Goal: Task Accomplishment & Management: Complete application form

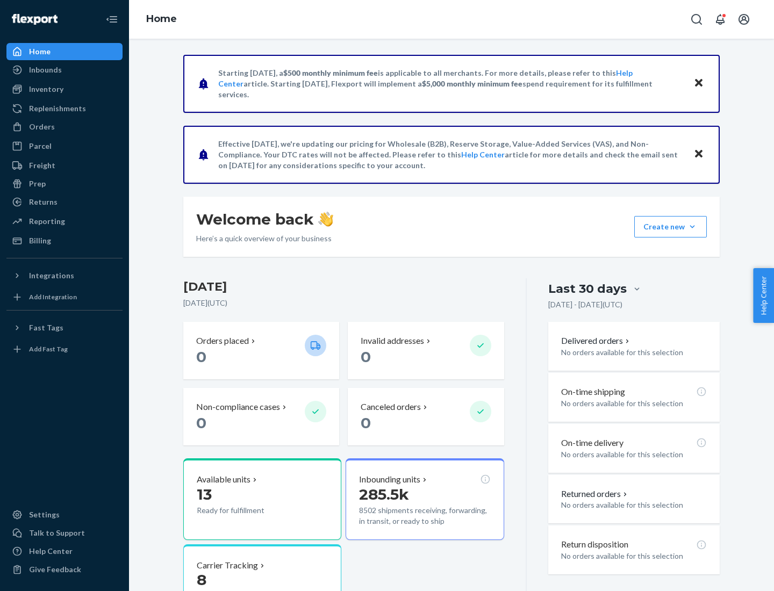
click at [692, 227] on button "Create new Create new inbound Create new order Create new product" at bounding box center [670, 226] width 73 height 21
click at [64, 70] on div "Inbounds" at bounding box center [65, 69] width 114 height 15
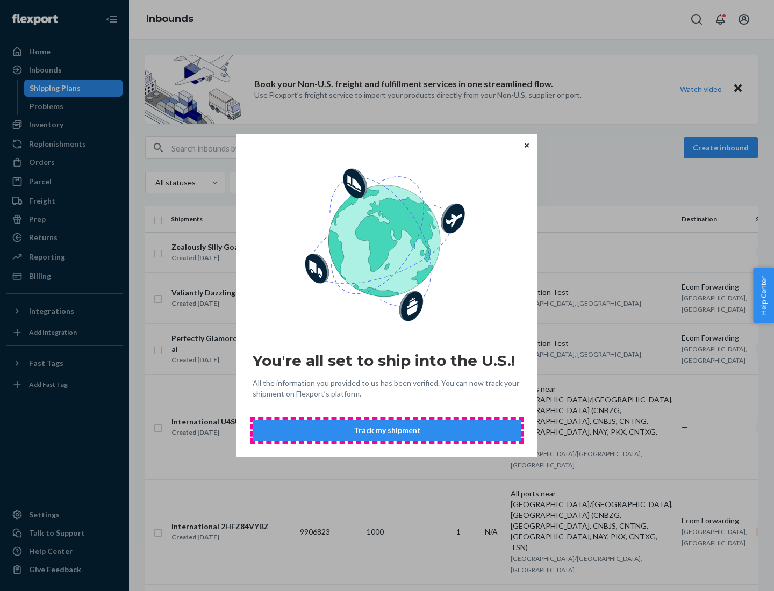
click at [387, 430] on button "Track my shipment" at bounding box center [386, 430] width 269 height 21
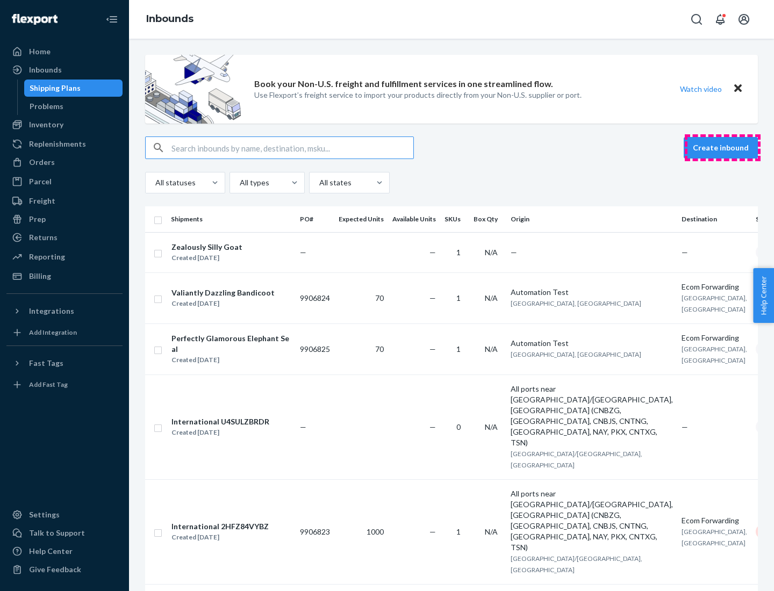
click at [722, 148] on button "Create inbound" at bounding box center [720, 147] width 74 height 21
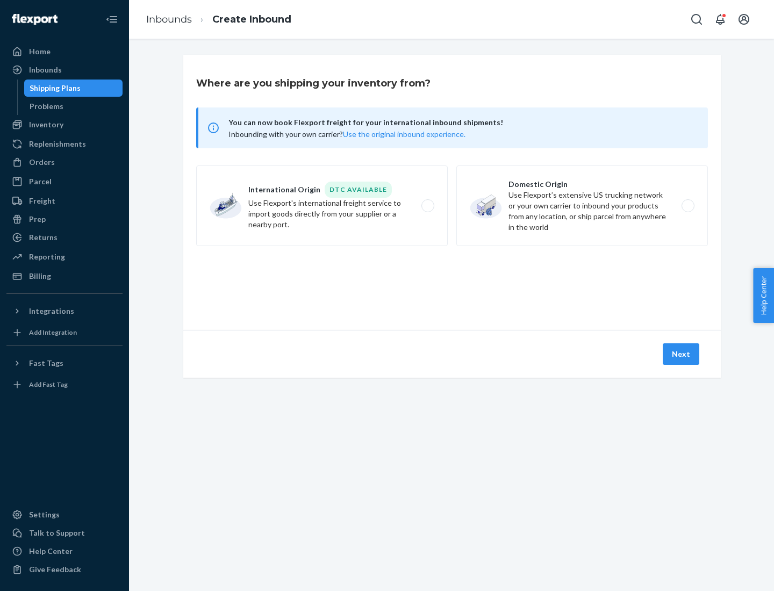
click at [322, 206] on label "International Origin DTC Available Use Flexport's international freight service…" at bounding box center [321, 205] width 251 height 81
click at [427, 206] on input "International Origin DTC Available Use Flexport's international freight service…" at bounding box center [430, 206] width 7 height 7
radio input "true"
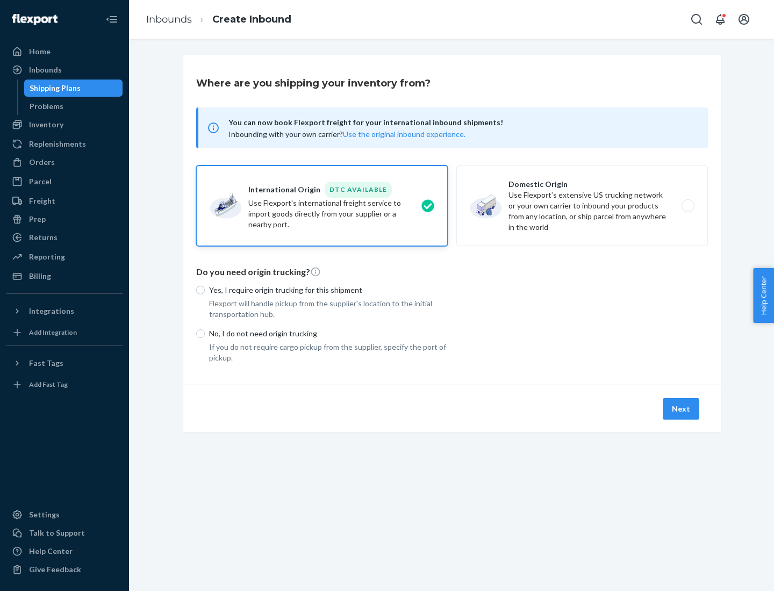
click at [328, 333] on p "No, I do not need origin trucking" at bounding box center [328, 333] width 239 height 11
click at [205, 333] on input "No, I do not need origin trucking" at bounding box center [200, 333] width 9 height 9
radio input "true"
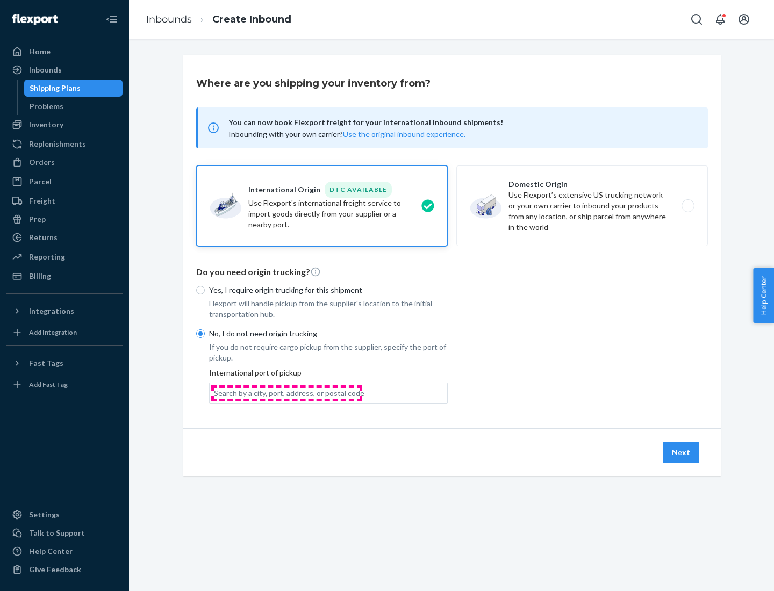
click at [286, 393] on div "Search by a city, port, address, or postal code" at bounding box center [289, 393] width 150 height 11
click at [215, 393] on input "Search by a city, port, address, or postal code" at bounding box center [214, 393] width 1 height 11
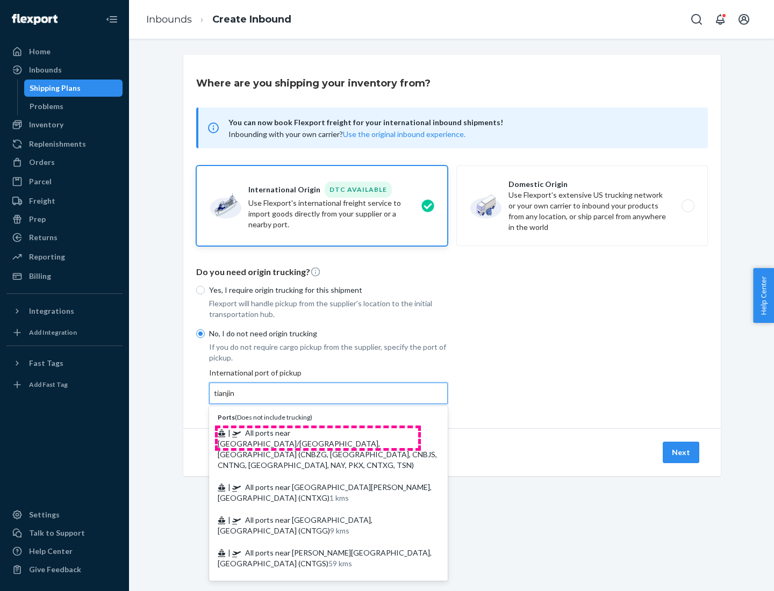
click at [318, 432] on span "| All ports near [GEOGRAPHIC_DATA]/[GEOGRAPHIC_DATA], [GEOGRAPHIC_DATA] (CNBZG,…" at bounding box center [327, 448] width 219 height 41
click at [236, 399] on input "tianjin" at bounding box center [225, 393] width 22 height 11
type input "All ports near [GEOGRAPHIC_DATA]/[GEOGRAPHIC_DATA], [GEOGRAPHIC_DATA] (CNBZG, […"
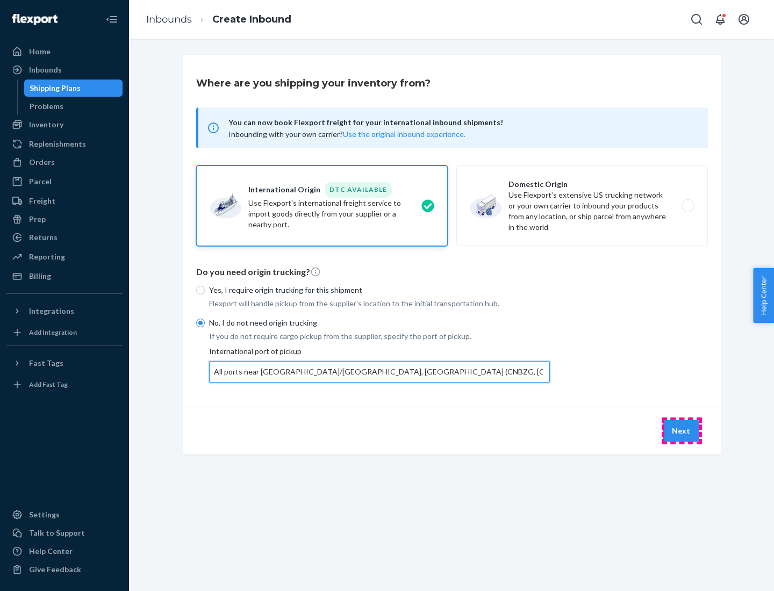
click at [681, 430] on button "Next" at bounding box center [680, 430] width 37 height 21
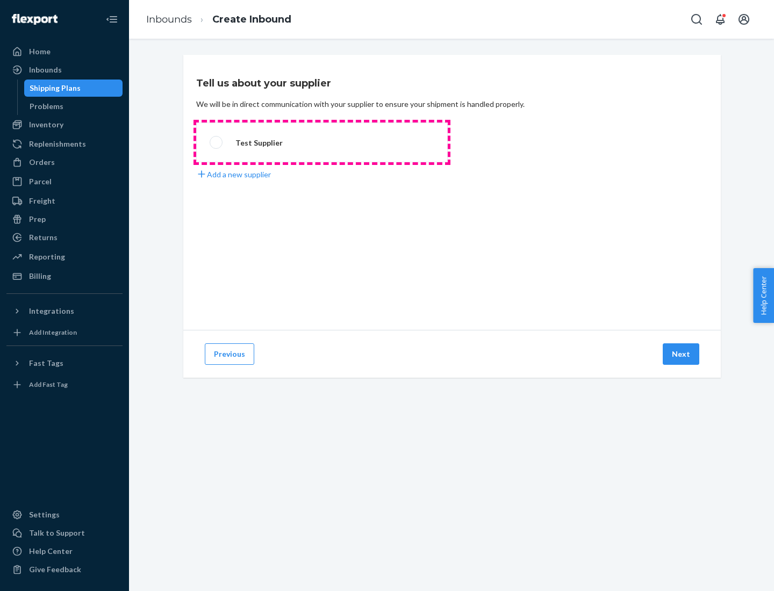
click at [322, 142] on label "Test Supplier" at bounding box center [321, 142] width 251 height 40
click at [217, 142] on input "Test Supplier" at bounding box center [213, 142] width 7 height 7
radio input "true"
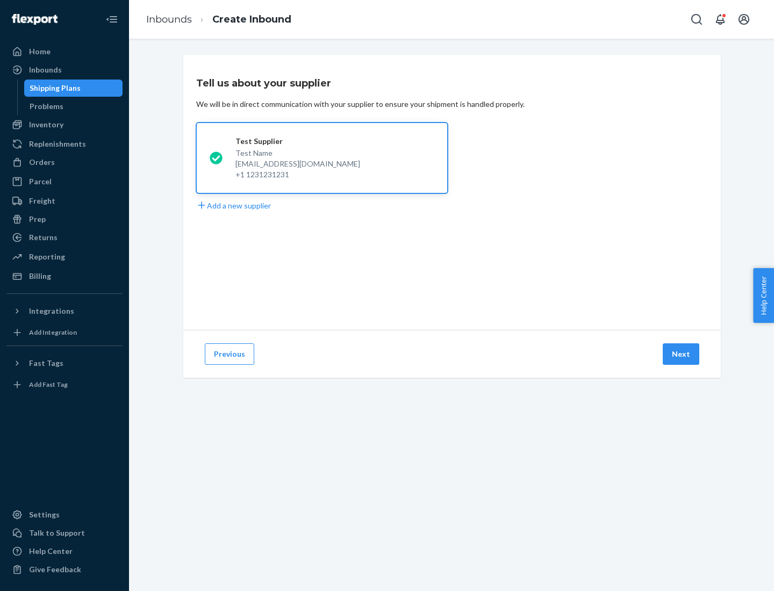
click at [681, 354] on button "Next" at bounding box center [680, 353] width 37 height 21
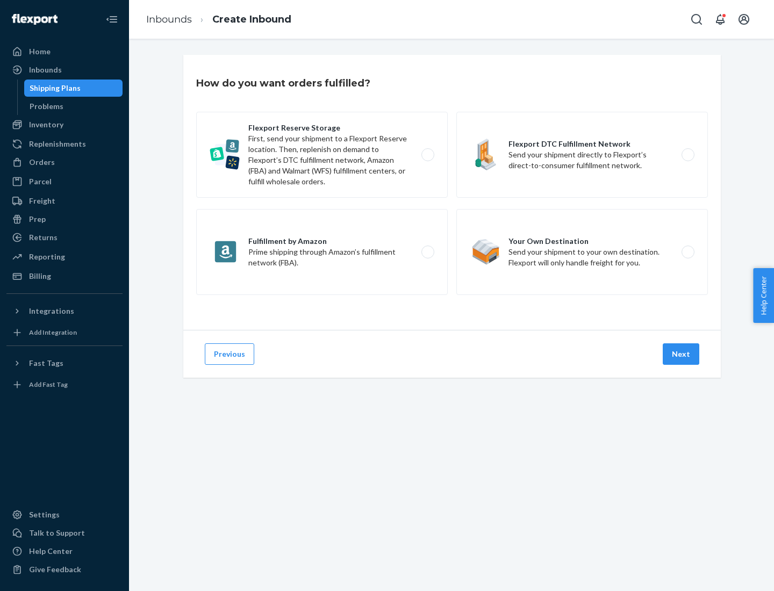
click at [322, 155] on label "Flexport Reserve Storage First, send your shipment to a Flexport Reserve locati…" at bounding box center [321, 155] width 251 height 86
click at [427, 155] on input "Flexport Reserve Storage First, send your shipment to a Flexport Reserve locati…" at bounding box center [430, 154] width 7 height 7
radio input "true"
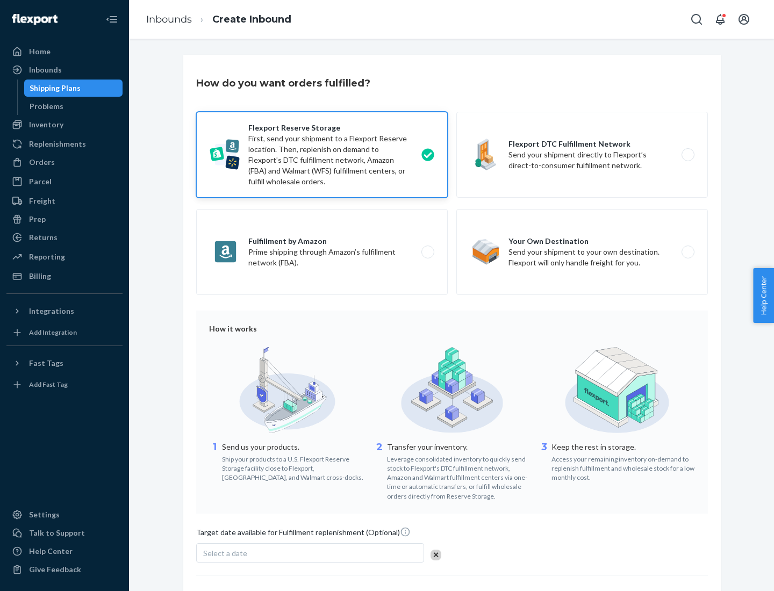
scroll to position [88, 0]
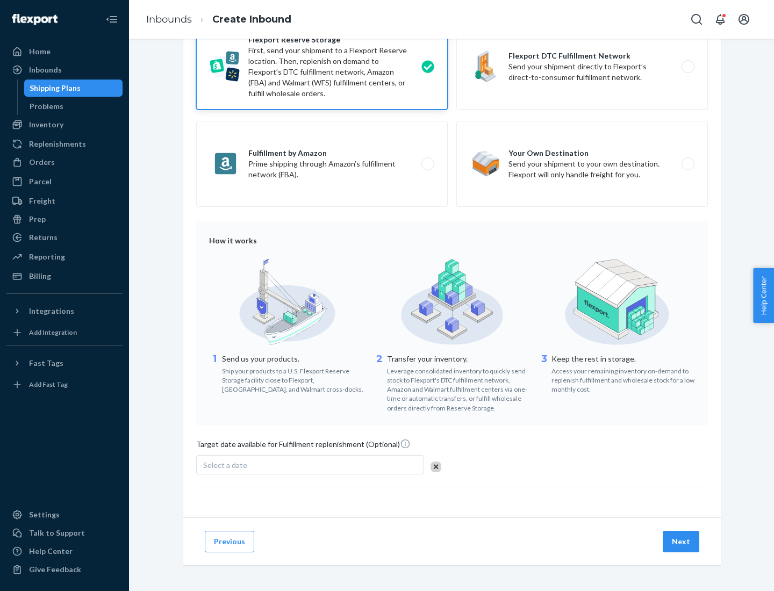
click at [681, 541] on button "Next" at bounding box center [680, 541] width 37 height 21
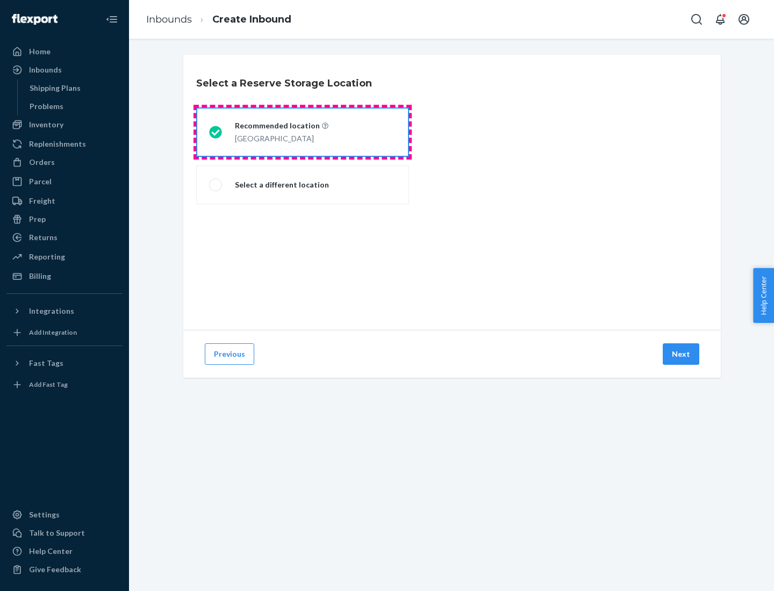
click at [302, 132] on div "[GEOGRAPHIC_DATA]" at bounding box center [281, 137] width 93 height 13
click at [216, 132] on input "Recommended location [GEOGRAPHIC_DATA]" at bounding box center [212, 132] width 7 height 7
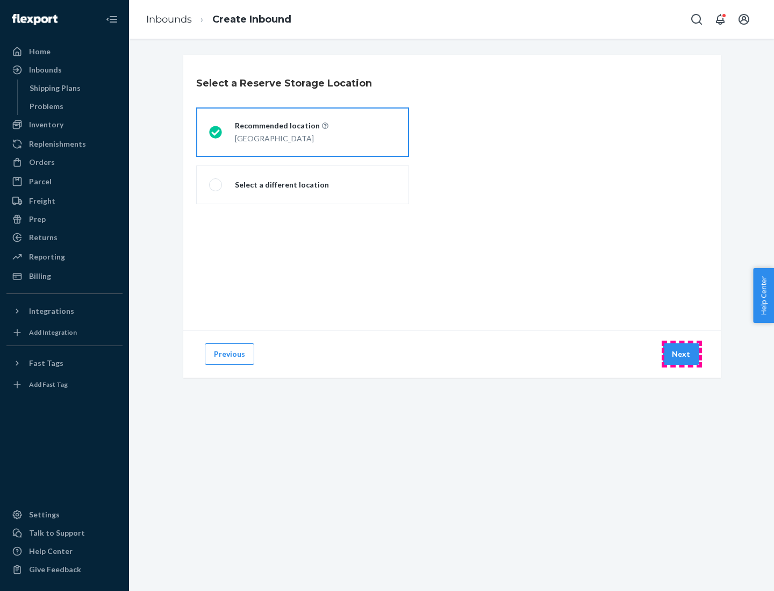
click at [681, 354] on button "Next" at bounding box center [680, 353] width 37 height 21
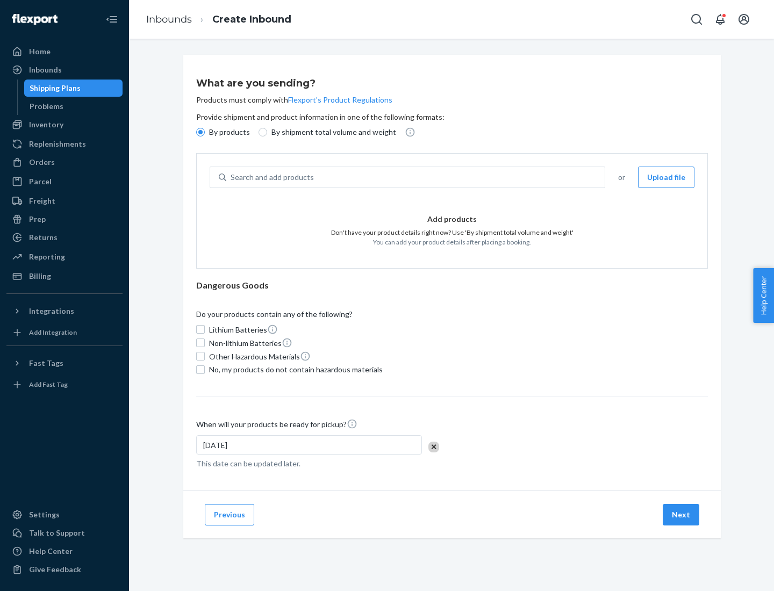
click at [416, 177] on div "Search and add products" at bounding box center [415, 177] width 378 height 19
click at [232, 177] on input "Search and add products" at bounding box center [230, 177] width 1 height 11
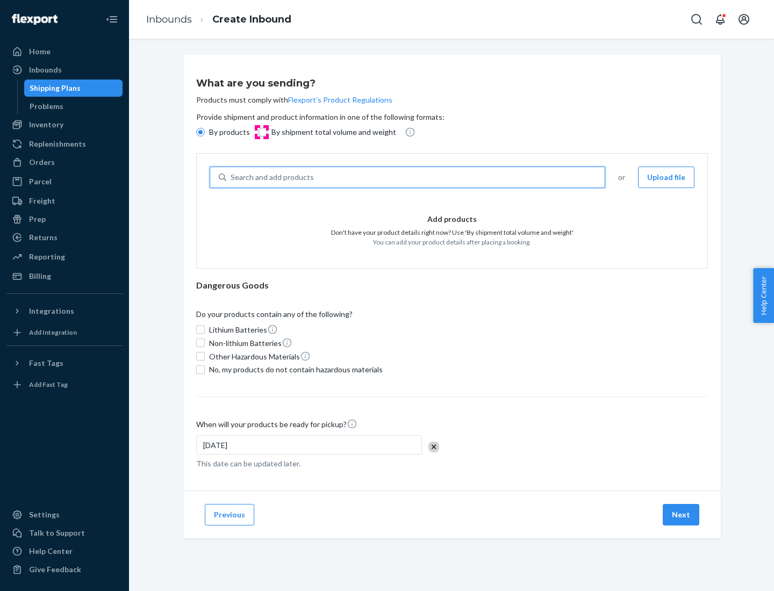
click at [261, 132] on input "By shipment total volume and weight" at bounding box center [262, 132] width 9 height 9
radio input "true"
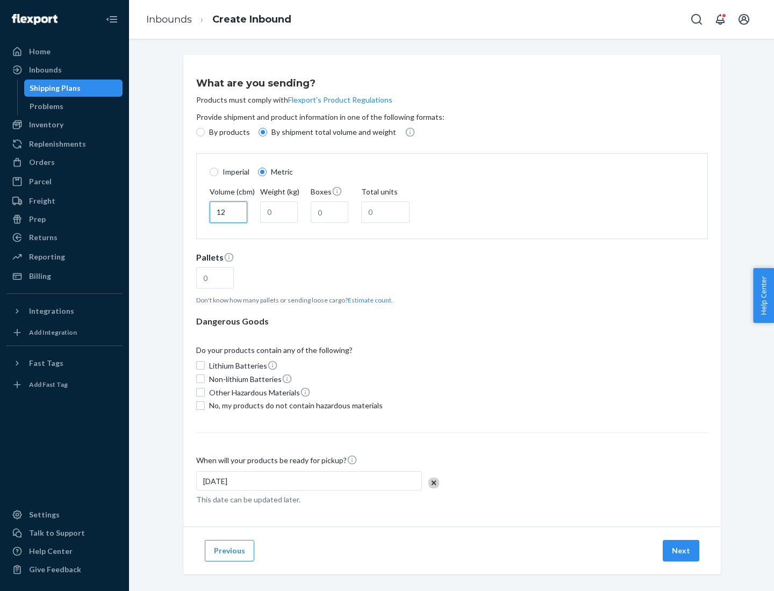
type input "12"
type input "22"
type input "222"
type input "121"
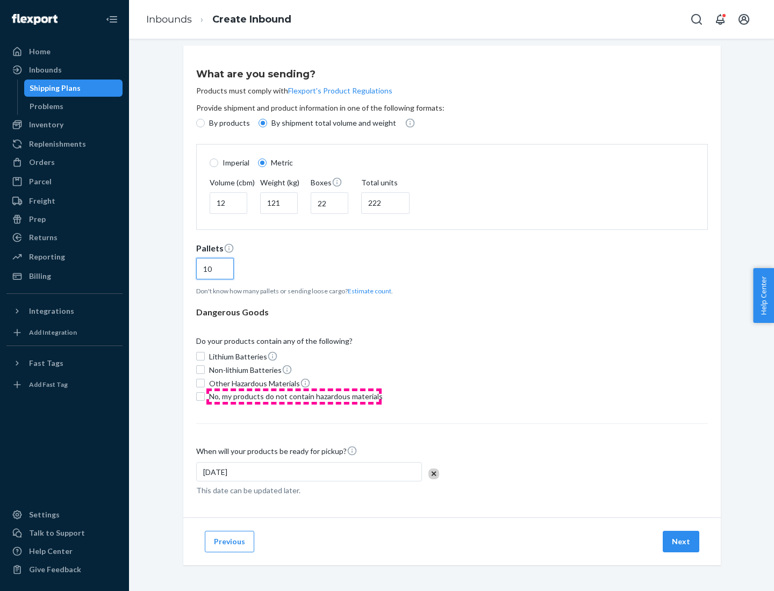
type input "10"
click at [294, 396] on span "No, my products do not contain hazardous materials" at bounding box center [296, 396] width 174 height 11
click at [205, 396] on input "No, my products do not contain hazardous materials" at bounding box center [200, 396] width 9 height 9
checkbox input "true"
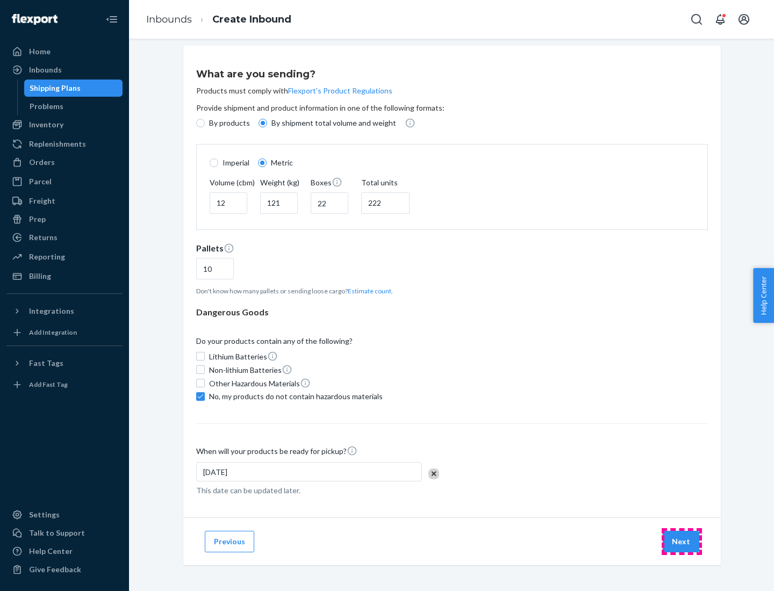
click at [681, 541] on button "Next" at bounding box center [680, 541] width 37 height 21
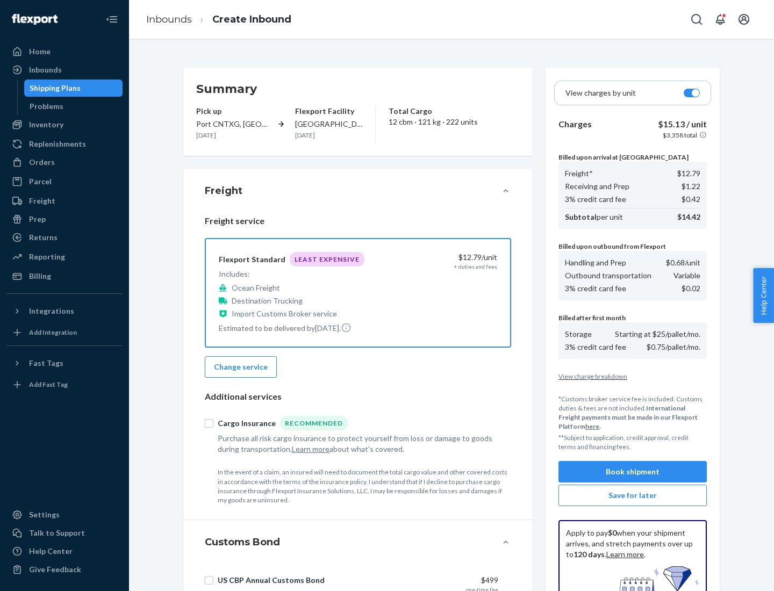
scroll to position [157, 0]
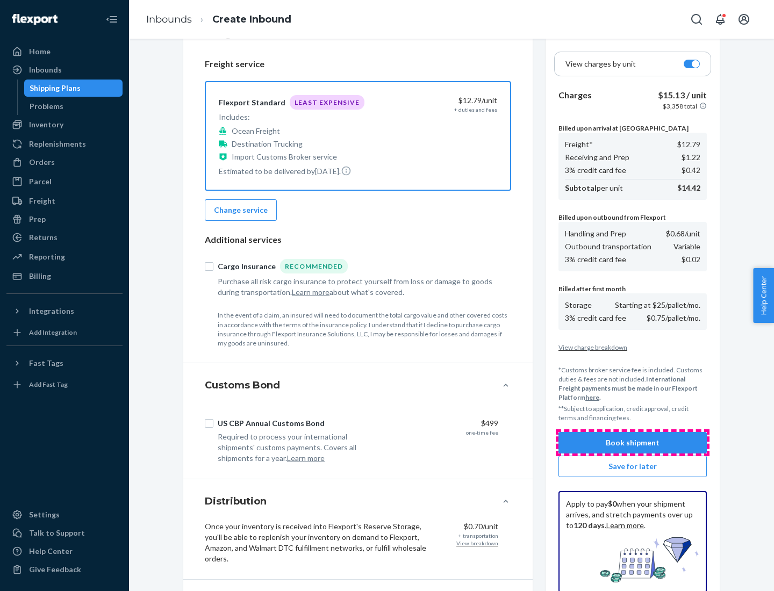
click at [632, 443] on button "Book shipment" at bounding box center [632, 442] width 148 height 21
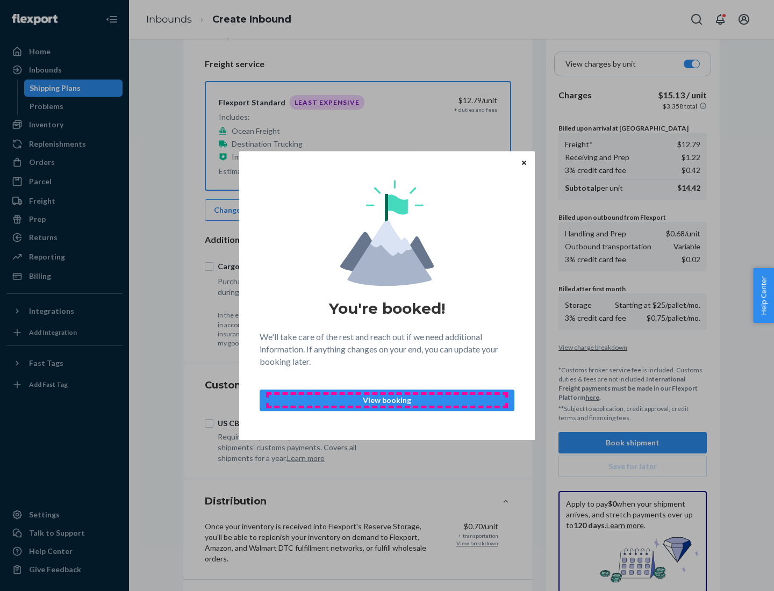
click at [387, 400] on p "View booking" at bounding box center [387, 400] width 236 height 11
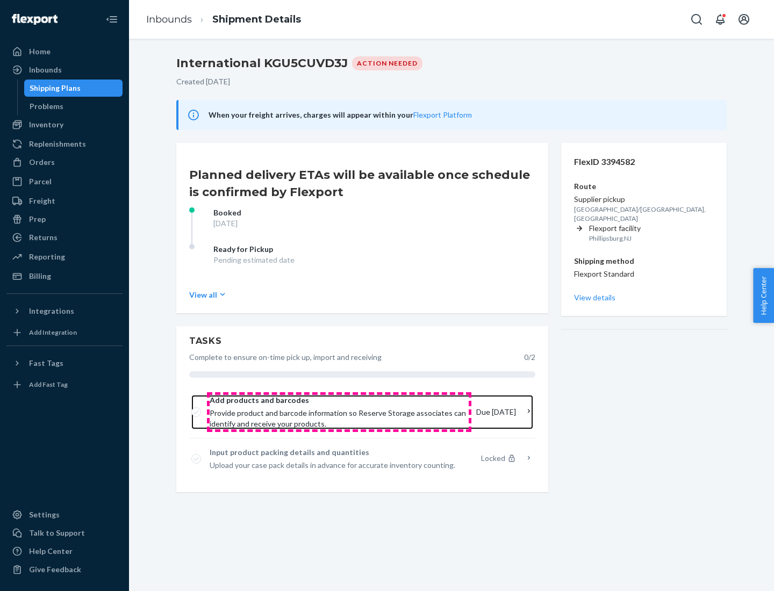
click at [339, 412] on span "Provide product and barcode information so Reserve Storage associates can ident…" at bounding box center [339, 418] width 258 height 21
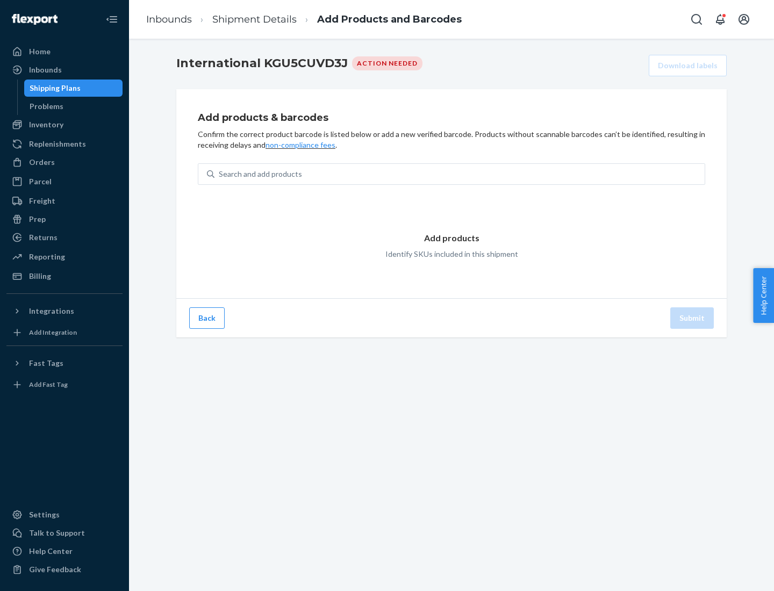
click at [459, 174] on div "Search and add products" at bounding box center [459, 173] width 490 height 19
click at [220, 174] on input "Search and add products" at bounding box center [219, 174] width 1 height 11
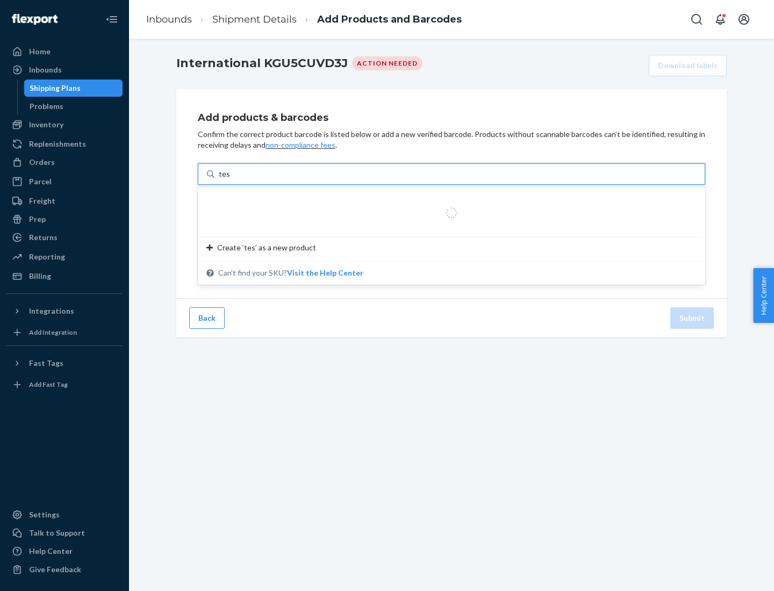
type input "test"
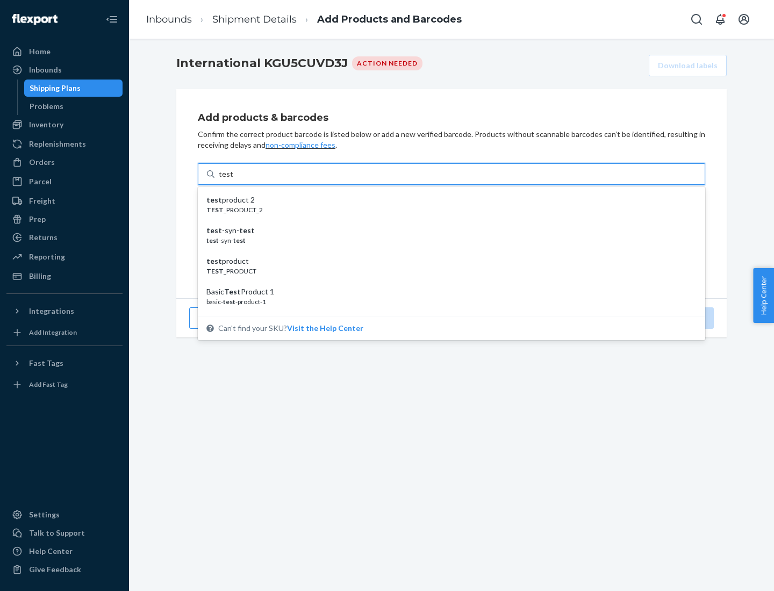
scroll to position [40, 0]
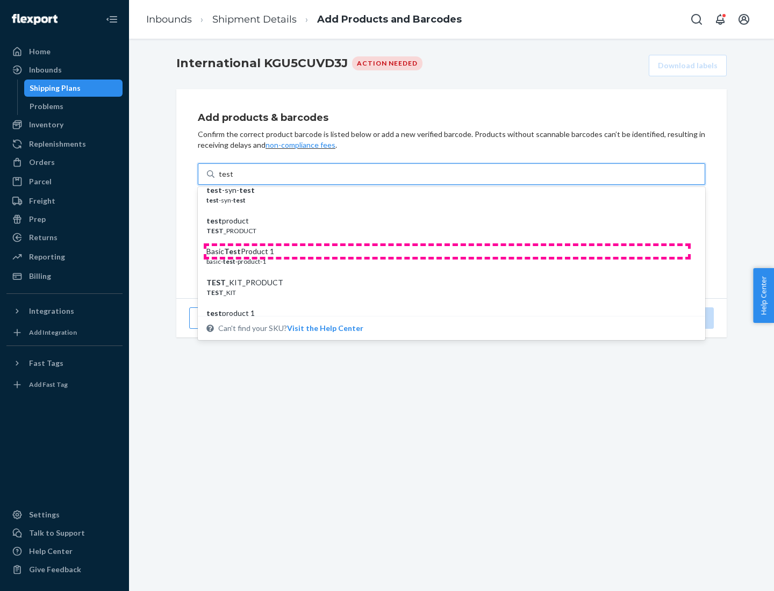
click at [447, 251] on div "Basic Test Product 1" at bounding box center [446, 251] width 481 height 11
click at [233, 179] on input "test" at bounding box center [226, 174] width 14 height 11
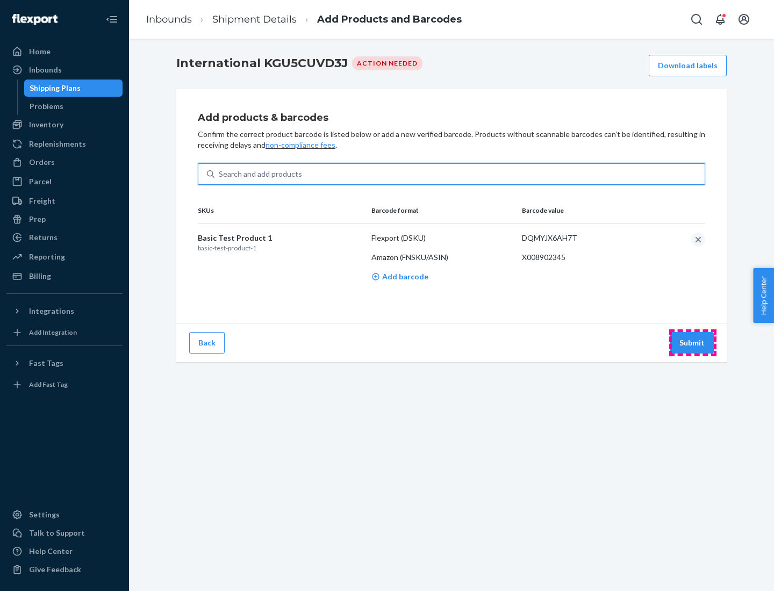
click at [692, 342] on button "Submit" at bounding box center [692, 342] width 44 height 21
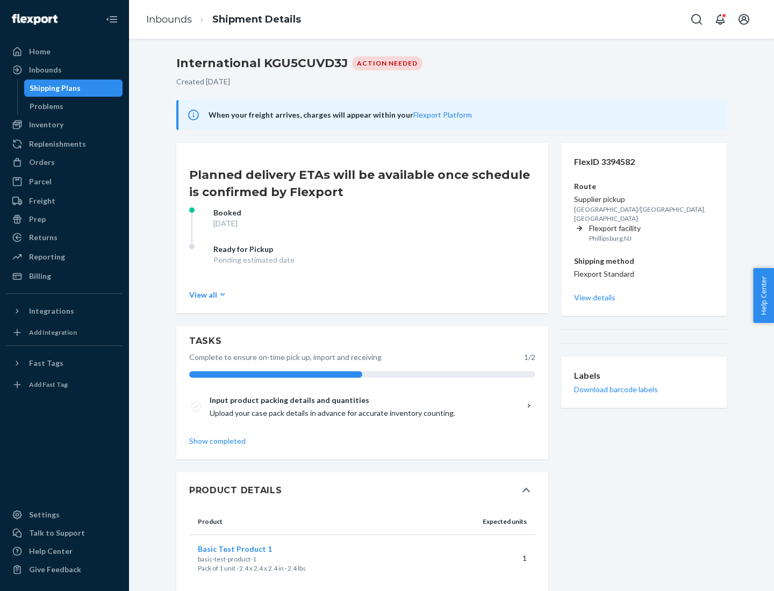
scroll to position [18, 0]
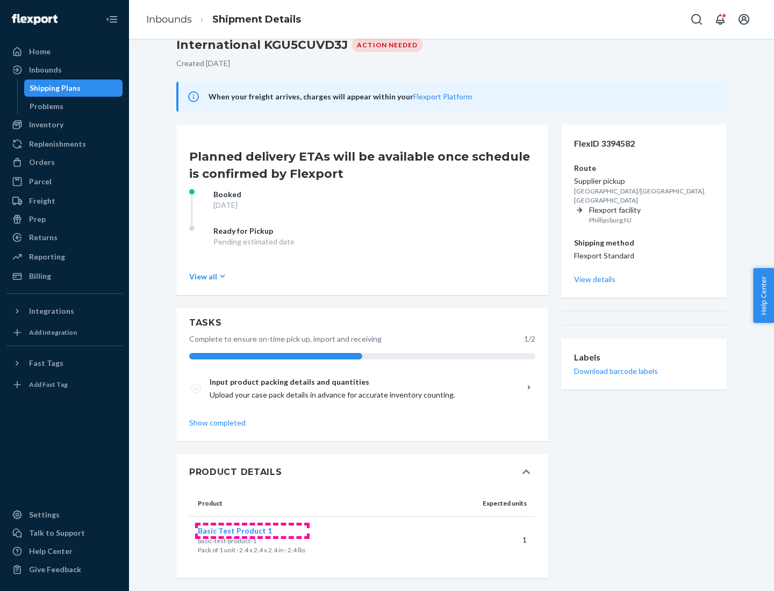
click at [252, 530] on span "Basic Test Product 1" at bounding box center [235, 530] width 74 height 9
